Goal: Task Accomplishment & Management: Use online tool/utility

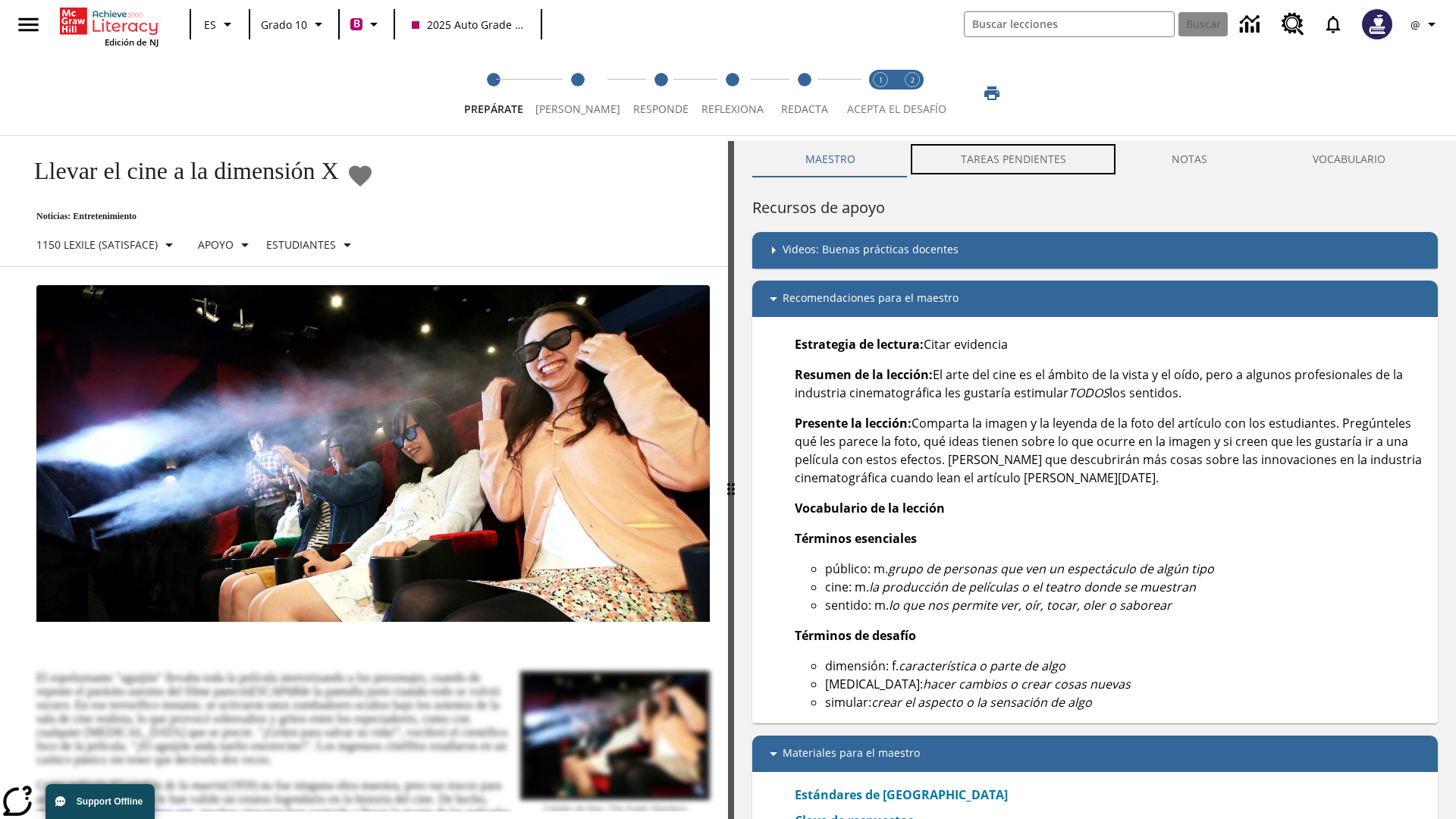
click at [1015, 160] on button "TAREAS PENDIENTES" at bounding box center [1014, 160] width 211 height 37
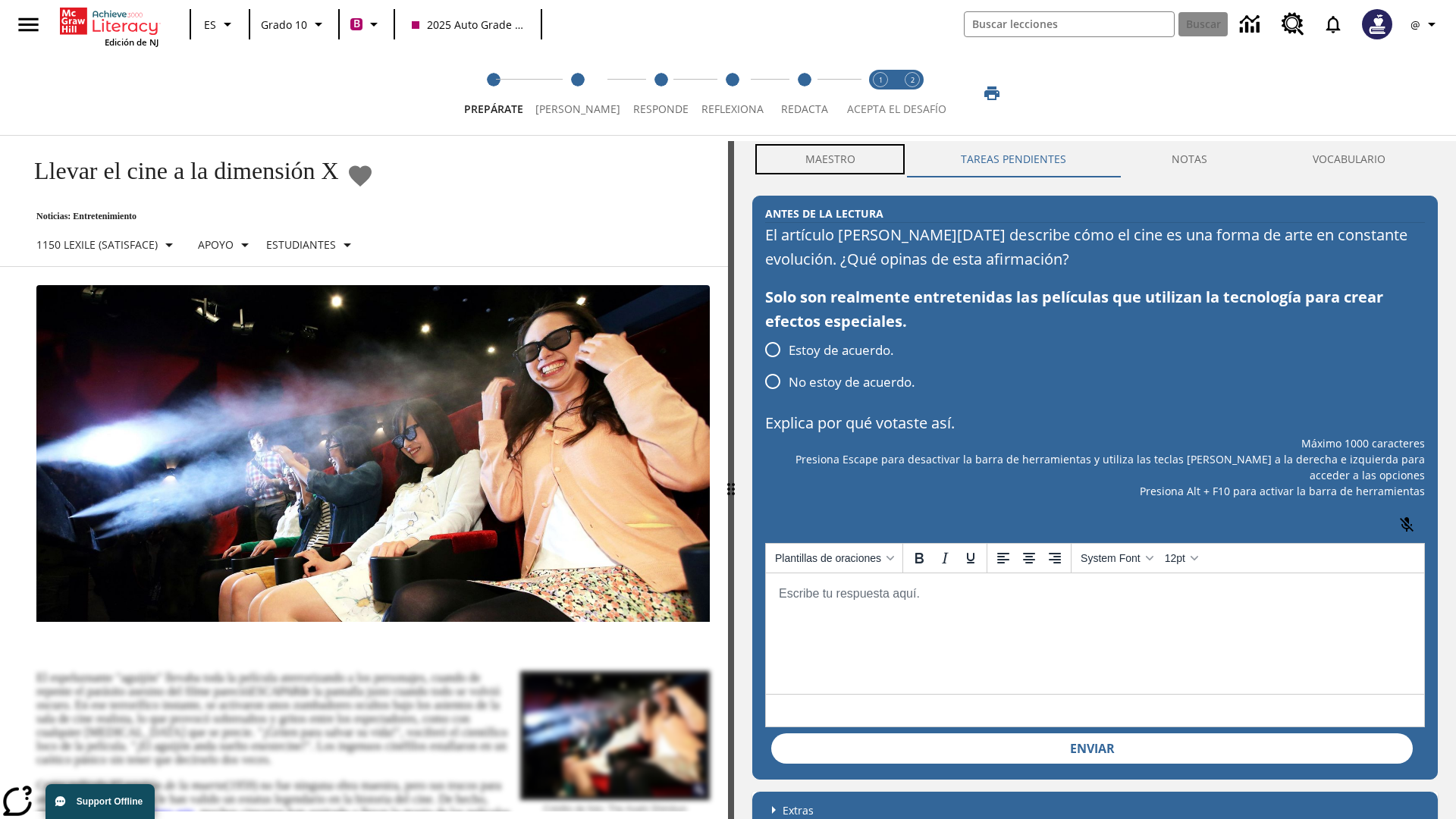
scroll to position [1, 0]
